Goal: Check status

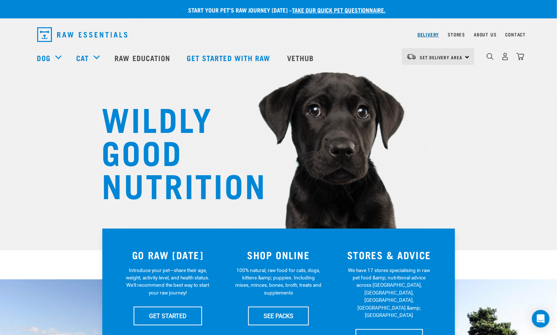
click at [434, 34] on link "Delivery" at bounding box center [427, 34] width 21 height 3
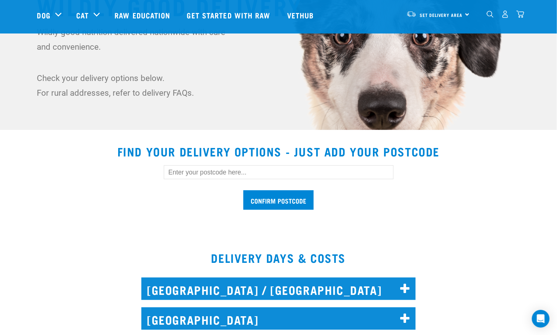
scroll to position [110, 0]
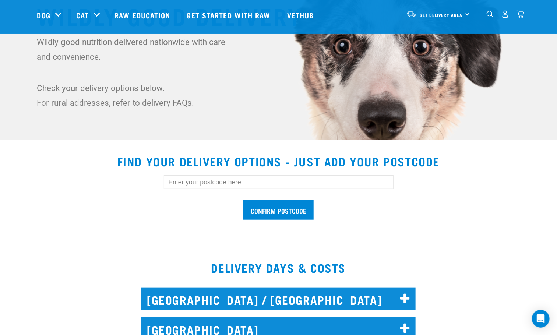
click at [317, 177] on input "text" at bounding box center [279, 182] width 230 height 14
type input "7591"
click at [260, 204] on input "Confirm postcode" at bounding box center [278, 210] width 70 height 20
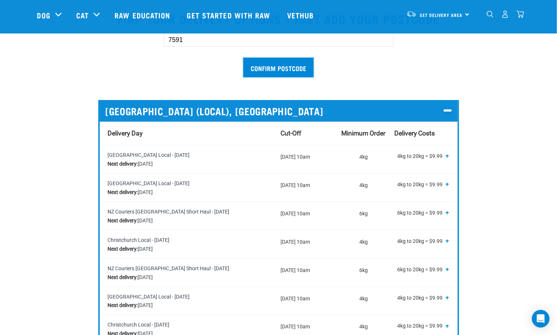
scroll to position [166, 0]
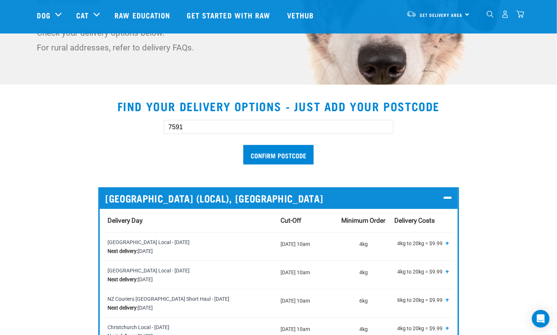
click at [209, 123] on input "7591" at bounding box center [279, 127] width 230 height 14
click at [416, 146] on div "7591 Confirm postcode" at bounding box center [278, 138] width 506 height 61
click at [278, 155] on input "Confirm postcode" at bounding box center [278, 155] width 70 height 20
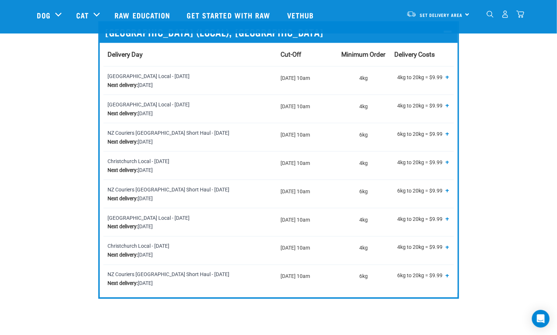
scroll to position [276, 0]
